Goal: Task Accomplishment & Management: Complete application form

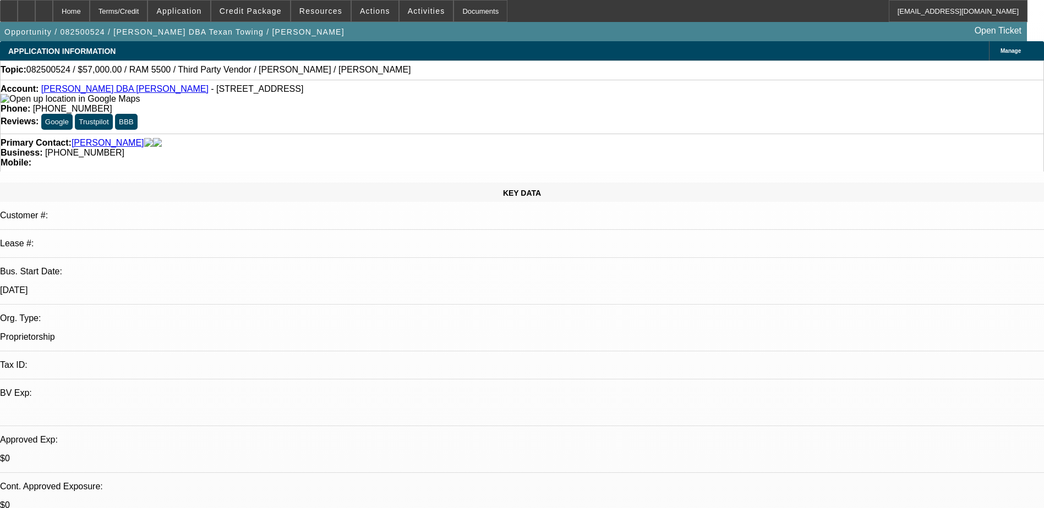
select select "0"
select select "2"
select select "0.1"
select select "4"
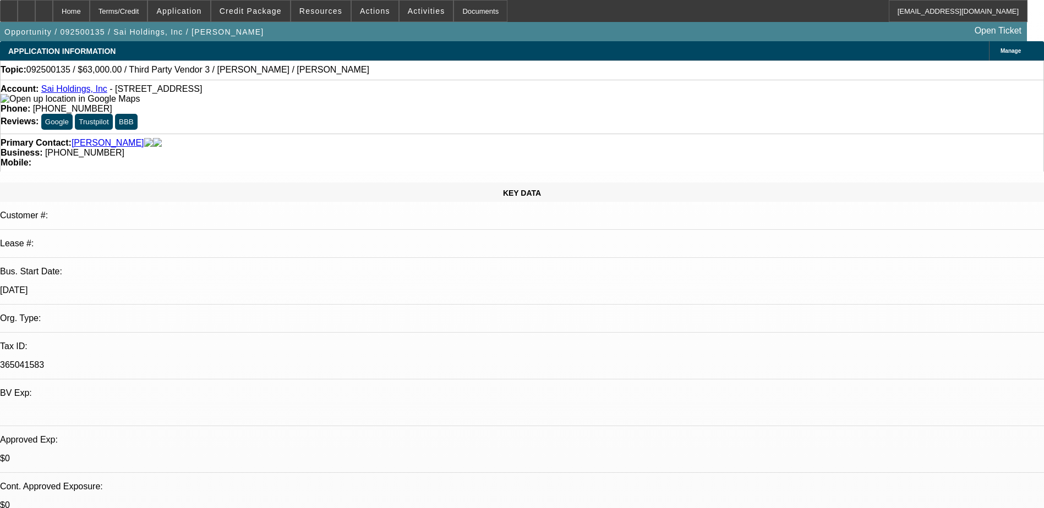
select select "0"
select select "2"
select select "0.1"
select select "4"
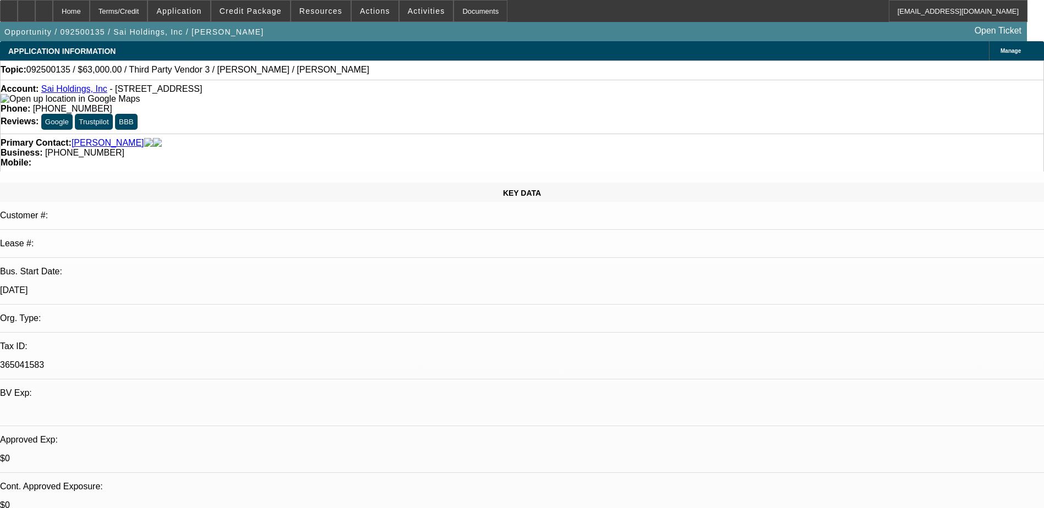
drag, startPoint x: 685, startPoint y: 215, endPoint x: 702, endPoint y: 102, distance: 114.0
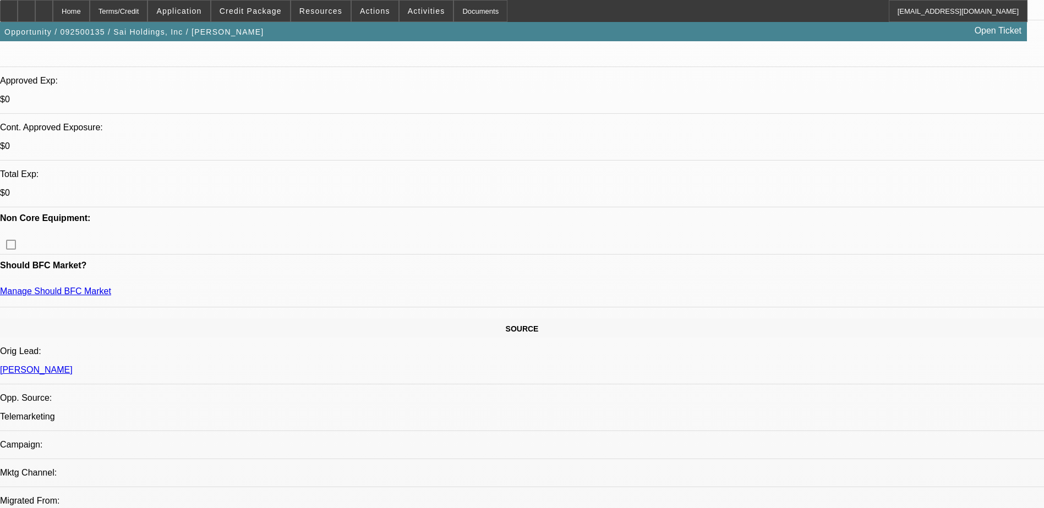
scroll to position [385, 0]
